Goal: Navigation & Orientation: Understand site structure

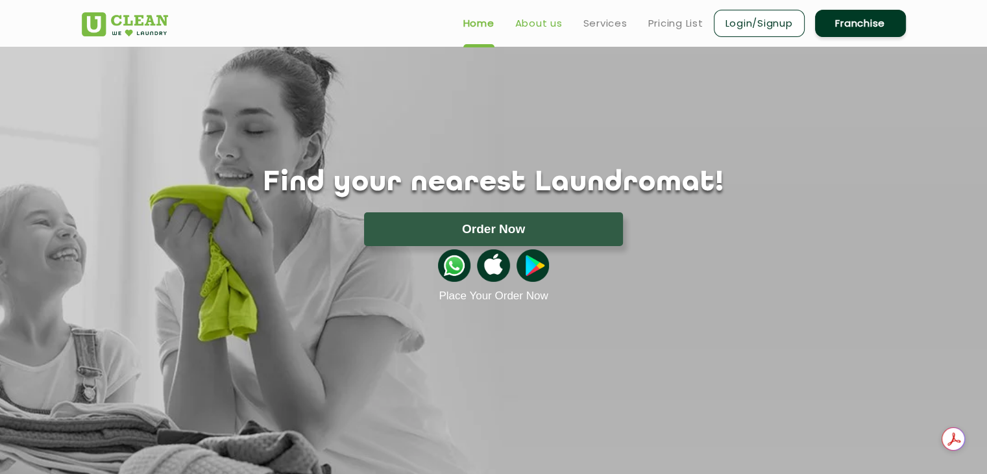
drag, startPoint x: 0, startPoint y: 0, endPoint x: 537, endPoint y: 27, distance: 537.8
click at [537, 27] on link "About us" at bounding box center [538, 24] width 47 height 16
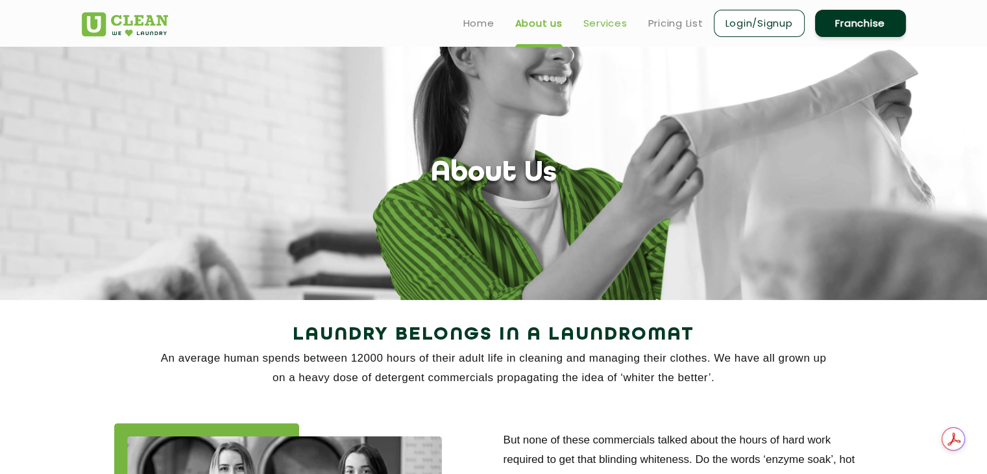
click at [607, 27] on link "Services" at bounding box center [605, 24] width 44 height 16
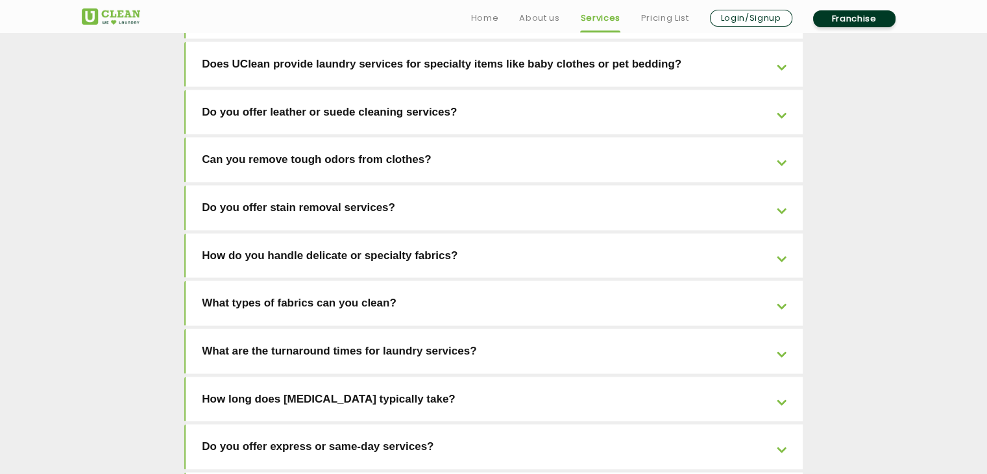
scroll to position [2958, 0]
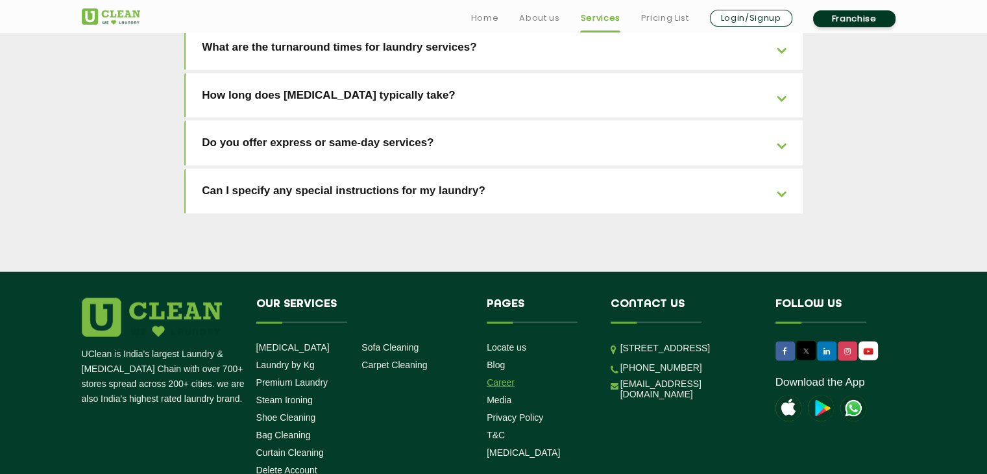
click at [501, 377] on link "Career" at bounding box center [501, 382] width 28 height 10
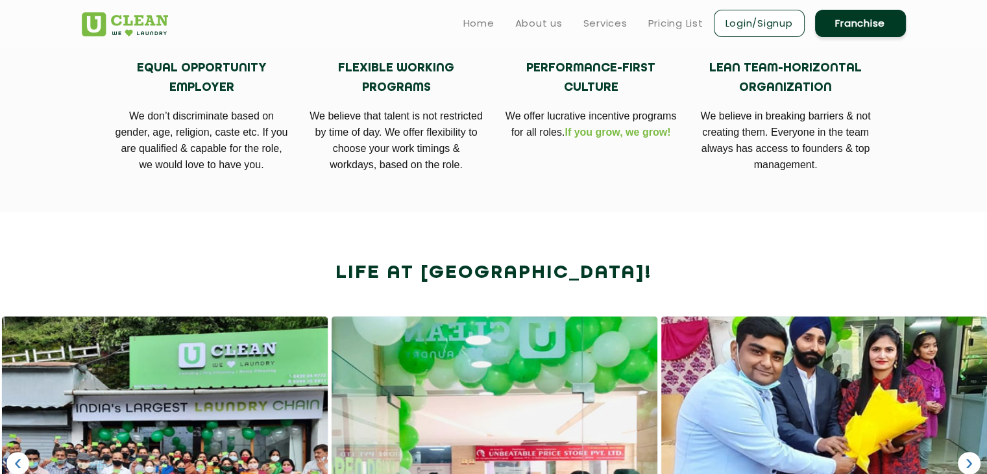
scroll to position [581, 0]
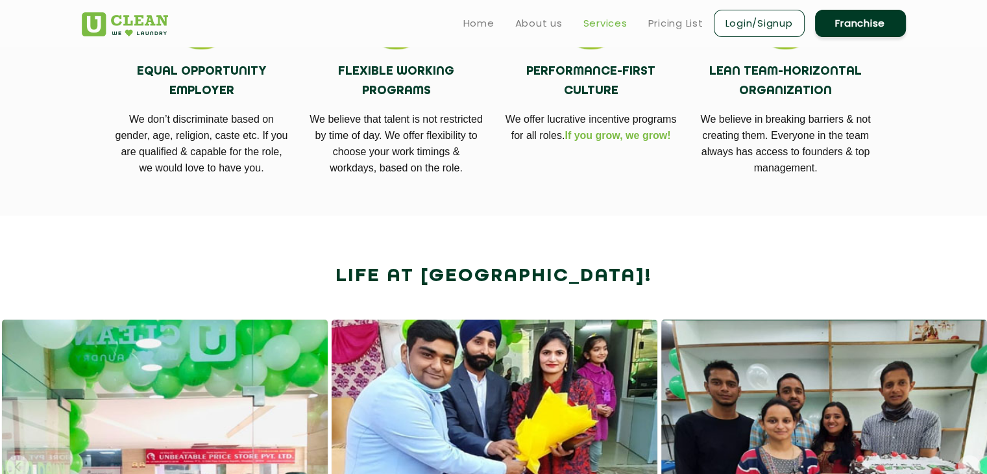
click at [598, 21] on link "Services" at bounding box center [605, 24] width 44 height 16
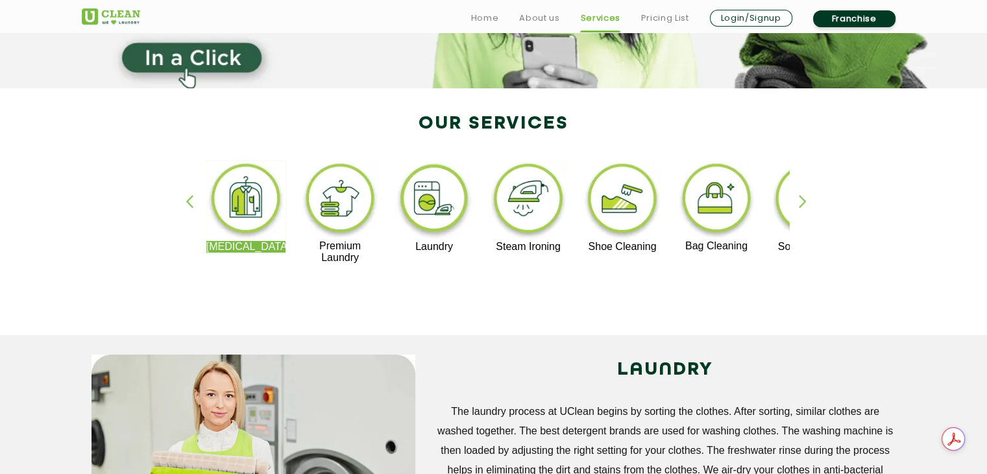
scroll to position [213, 0]
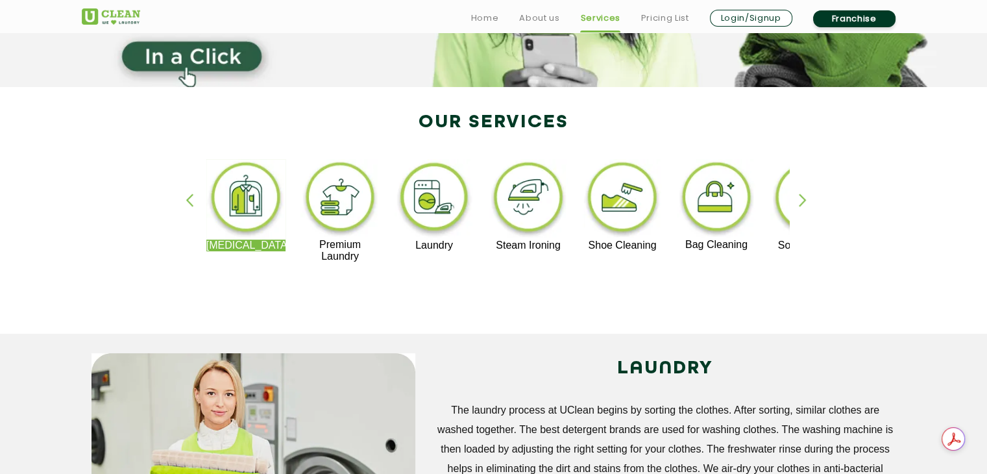
click at [806, 200] on div "button" at bounding box center [808, 211] width 19 height 36
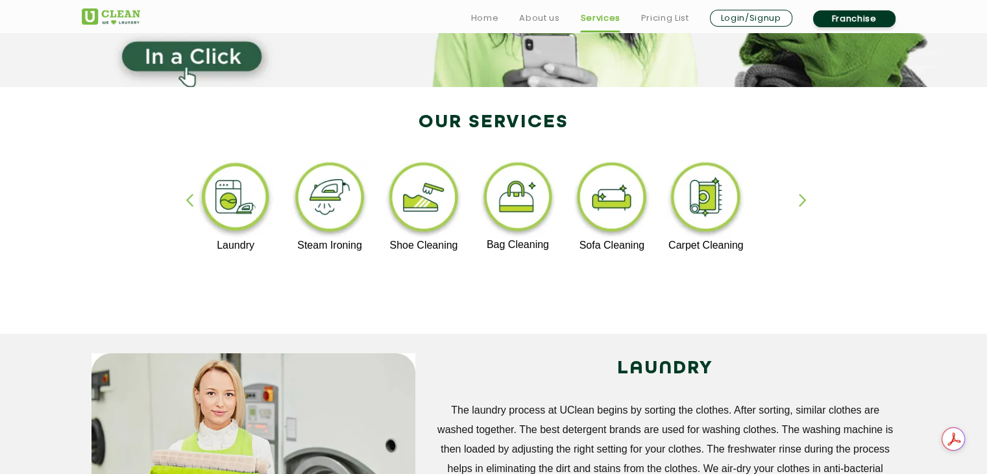
click at [186, 200] on div "button" at bounding box center [195, 211] width 19 height 36
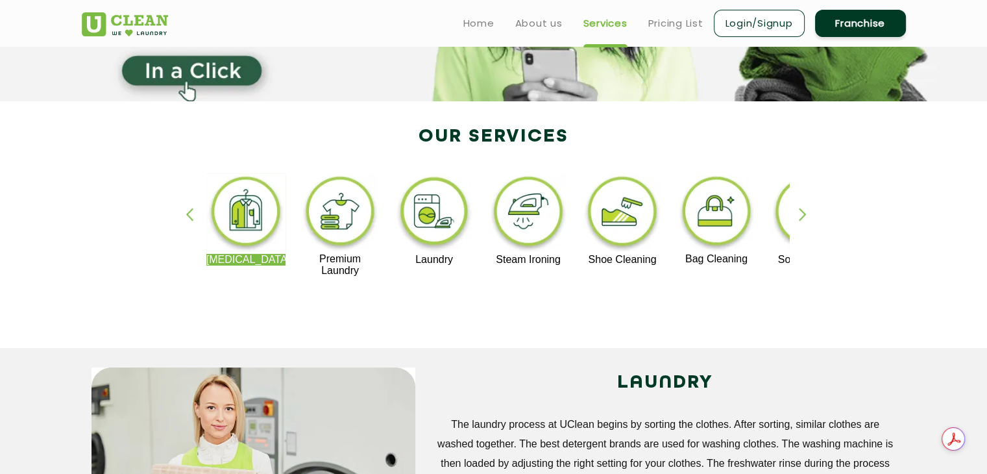
scroll to position [197, 0]
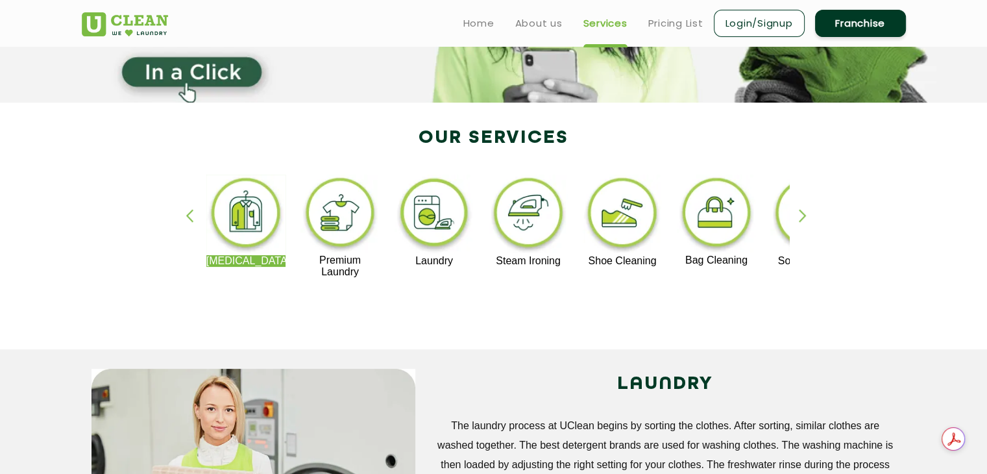
click at [187, 215] on div "button" at bounding box center [195, 227] width 19 height 36
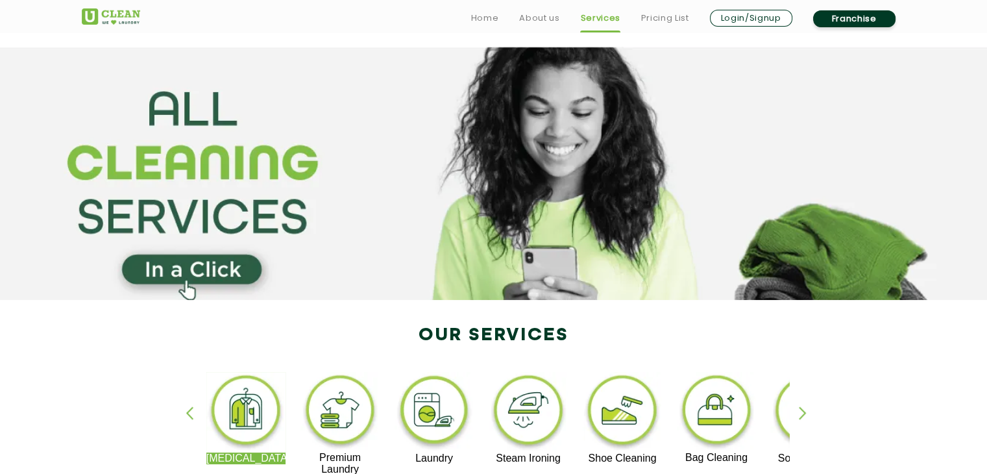
scroll to position [1673, 0]
